Goal: Navigation & Orientation: Go to known website

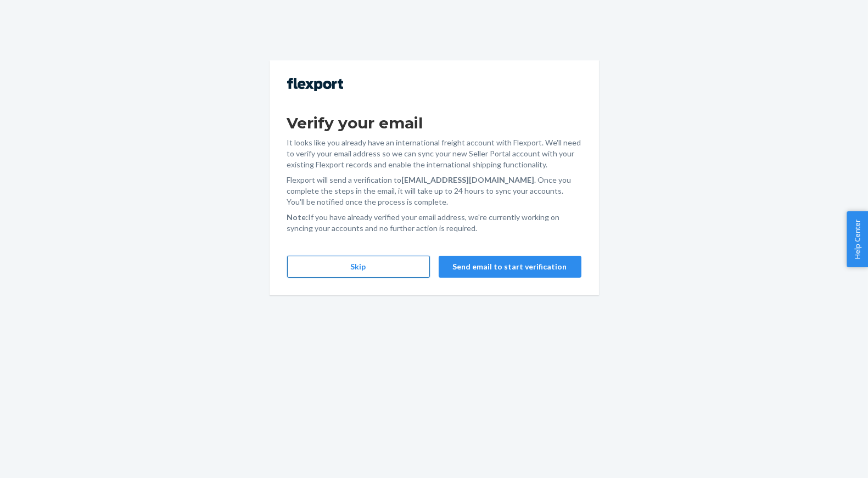
click at [376, 268] on button "Skip" at bounding box center [358, 267] width 143 height 22
